Goal: Use online tool/utility: Utilize a website feature to perform a specific function

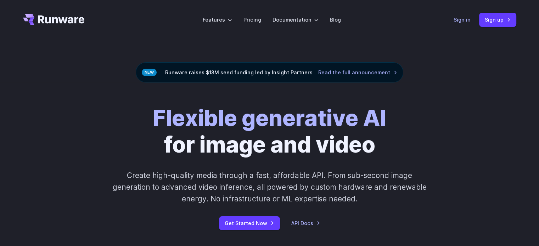
click at [468, 18] on link "Sign in" at bounding box center [462, 20] width 17 height 8
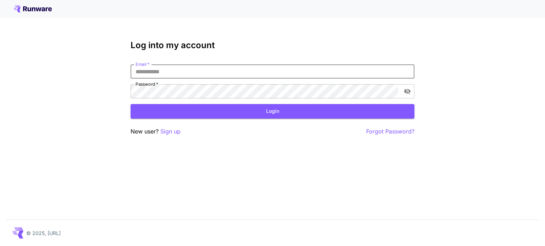
click at [377, 66] on input "Email   *" at bounding box center [272, 72] width 284 height 14
type input "**********"
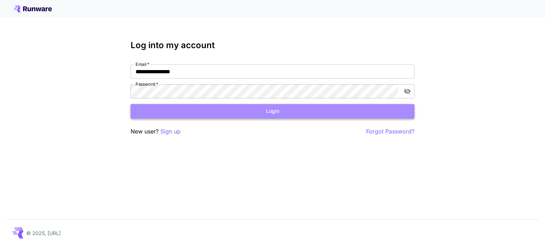
click at [218, 109] on button "Login" at bounding box center [272, 111] width 284 height 15
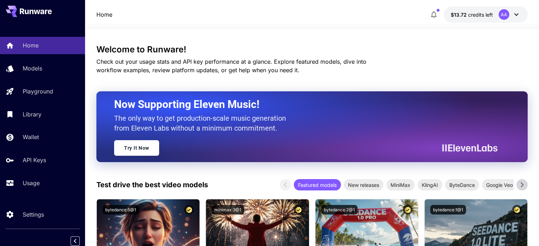
click at [437, 14] on icon "button" at bounding box center [434, 14] width 9 height 9
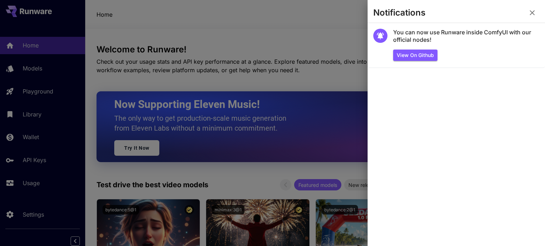
click at [527, 13] on button "button" at bounding box center [532, 13] width 14 height 14
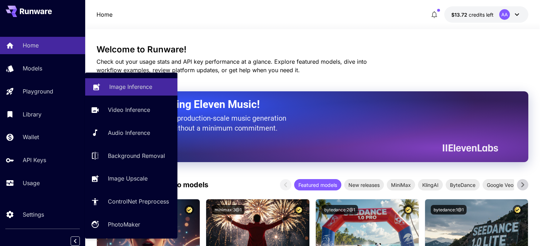
click at [116, 93] on link "Image Inference" at bounding box center [131, 86] width 92 height 17
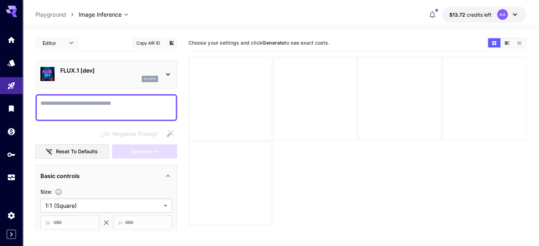
click at [102, 72] on p "FLUX.1 [dev]" at bounding box center [109, 70] width 98 height 9
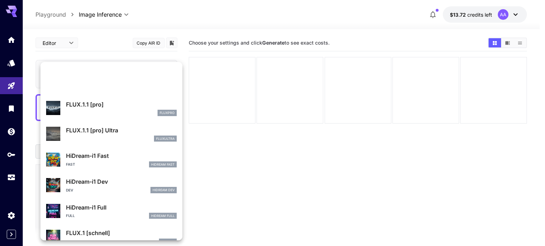
scroll to position [502, 0]
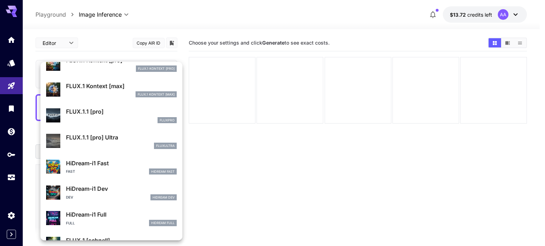
click at [266, 120] on div at bounding box center [272, 123] width 545 height 246
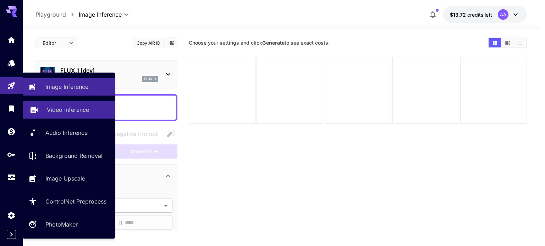
click at [66, 108] on p "Video Inference" at bounding box center [68, 110] width 42 height 9
type input "**********"
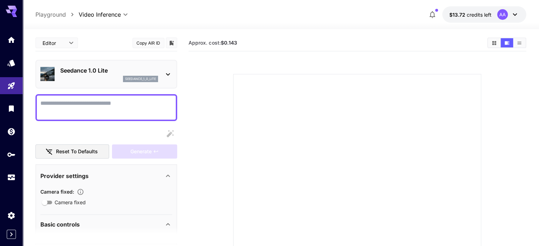
click at [94, 74] on p "Seedance 1.0 Lite" at bounding box center [109, 70] width 98 height 9
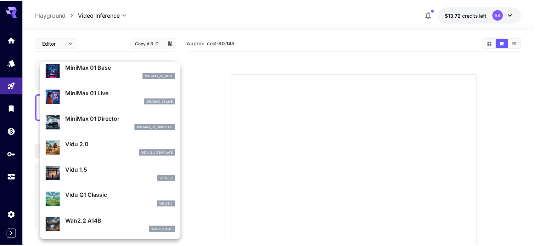
scroll to position [573, 0]
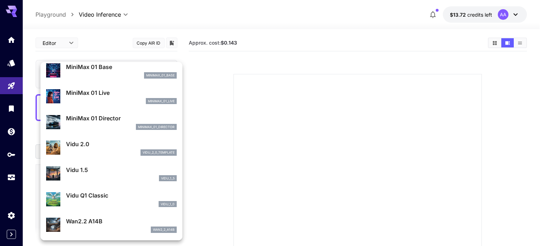
click at [273, 104] on div at bounding box center [272, 123] width 545 height 246
